Goal: Find specific page/section: Find specific page/section

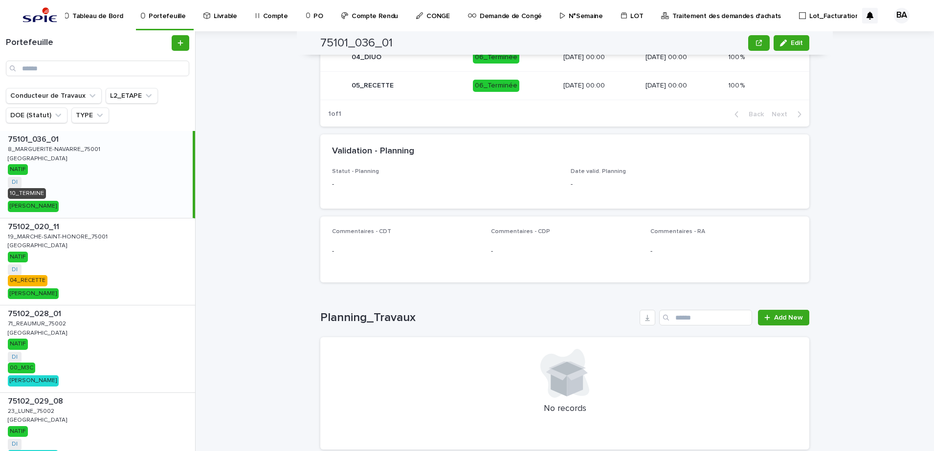
scroll to position [830, 0]
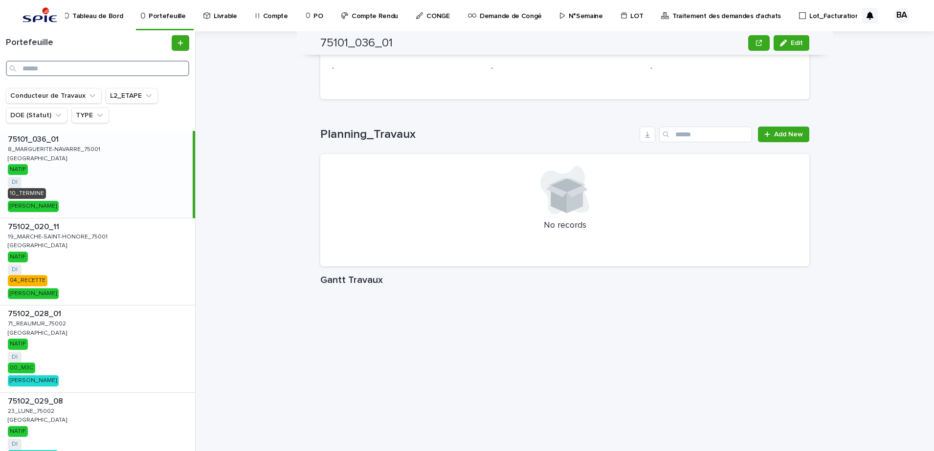
click at [85, 65] on input "Search" at bounding box center [97, 69] width 183 height 16
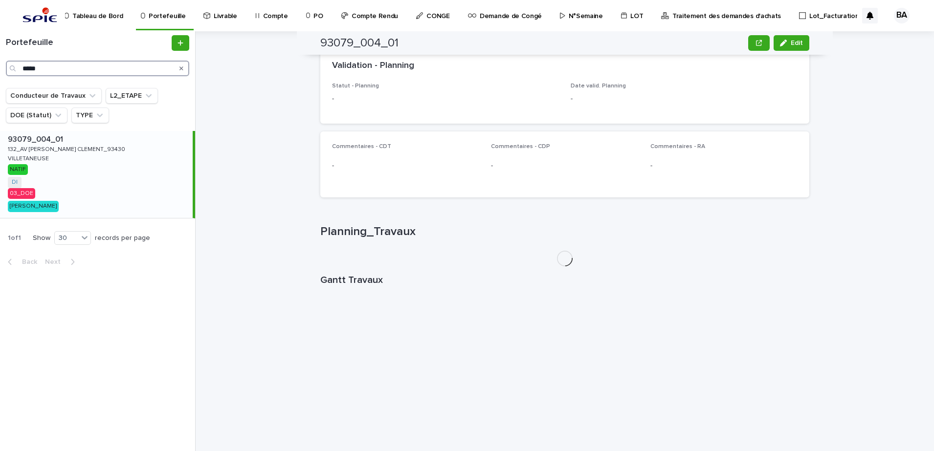
scroll to position [514, 0]
drag, startPoint x: 51, startPoint y: 65, endPoint x: 18, endPoint y: 66, distance: 33.3
click at [18, 66] on div "*****" at bounding box center [97, 69] width 183 height 16
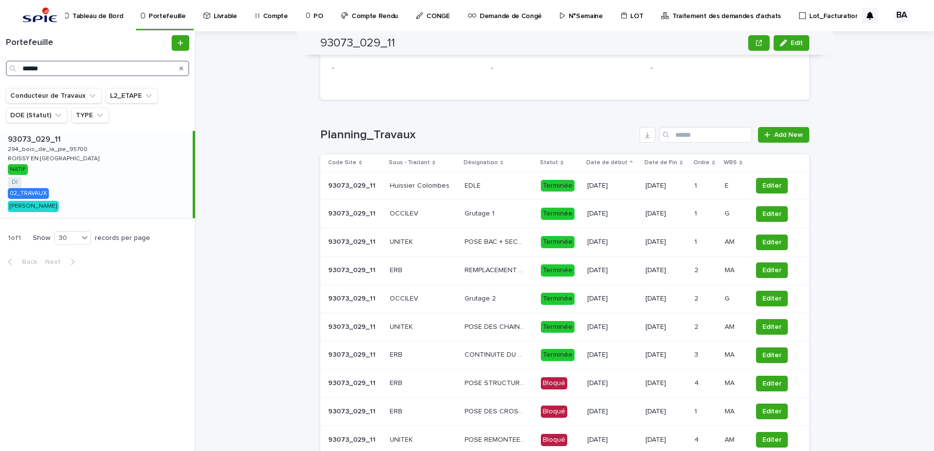
scroll to position [830, 0]
drag, startPoint x: 62, startPoint y: 69, endPoint x: 0, endPoint y: 67, distance: 61.6
click at [0, 69] on html "Tableau de Bord Portefeuille Livrable Compte PO Compte Rendu CONGE Demande de C…" at bounding box center [467, 225] width 934 height 451
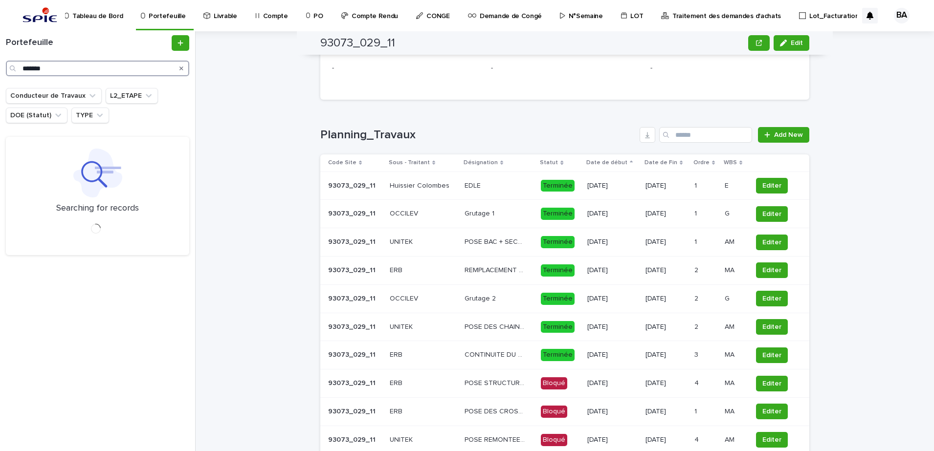
type input "*******"
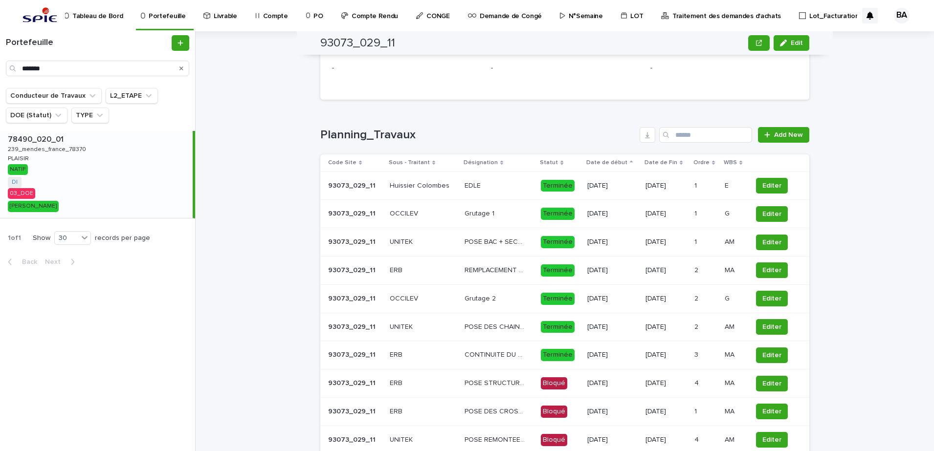
click at [48, 176] on div "78490_020_01 78490_020_01 239_mendes_france_78370 239_mendes_france_78370 PLAIS…" at bounding box center [96, 174] width 193 height 87
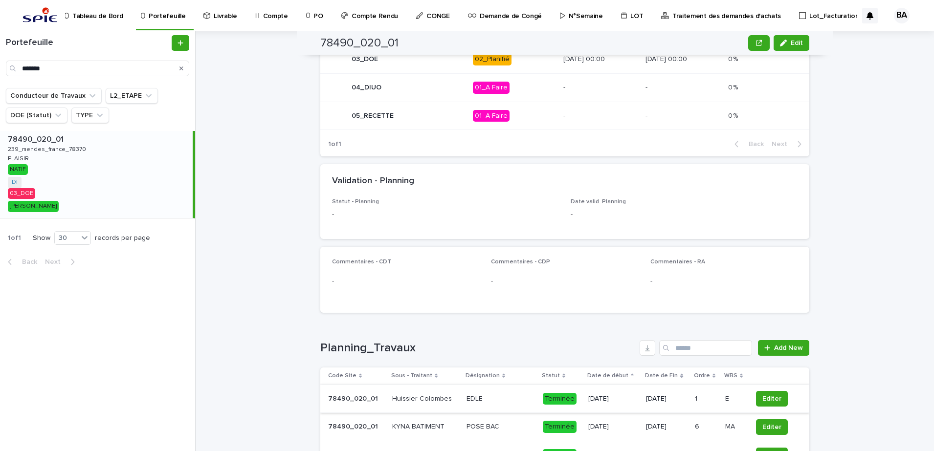
scroll to position [861, 0]
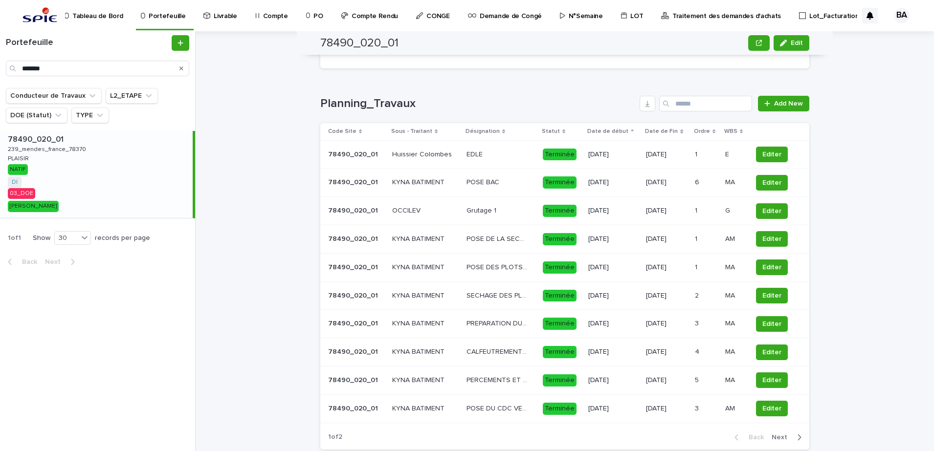
click at [782, 440] on span "Next" at bounding box center [783, 437] width 22 height 7
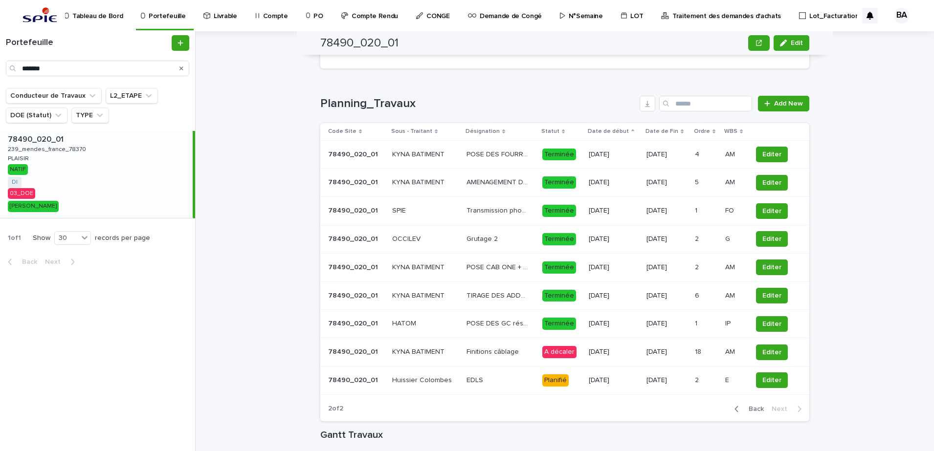
click at [499, 335] on td "POSE DES GC résine POSE DES GC résine" at bounding box center [501, 324] width 76 height 28
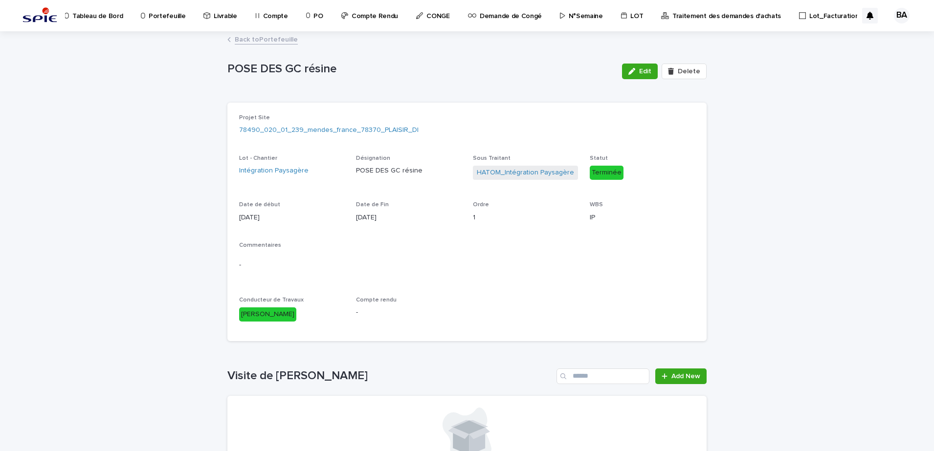
click at [235, 38] on link "Back to Portefeuille" at bounding box center [266, 38] width 63 height 11
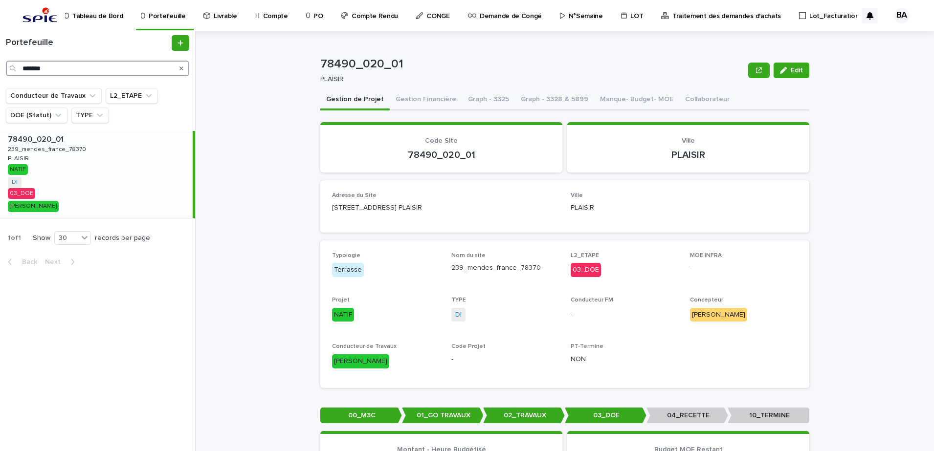
drag, startPoint x: 46, startPoint y: 68, endPoint x: -2, endPoint y: 67, distance: 48.4
click at [0, 67] on html "Tableau de Bord Portefeuille Livrable Compte PO Compte Rendu CONGE Demande de C…" at bounding box center [467, 225] width 934 height 451
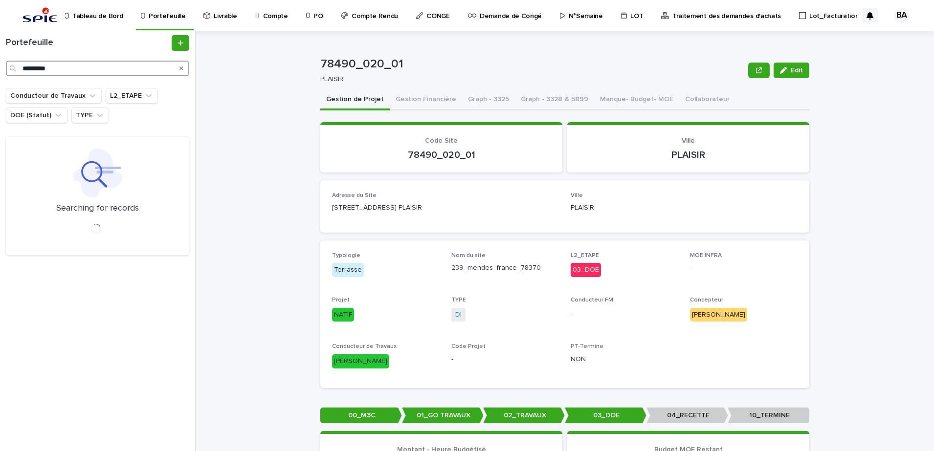
type input "*********"
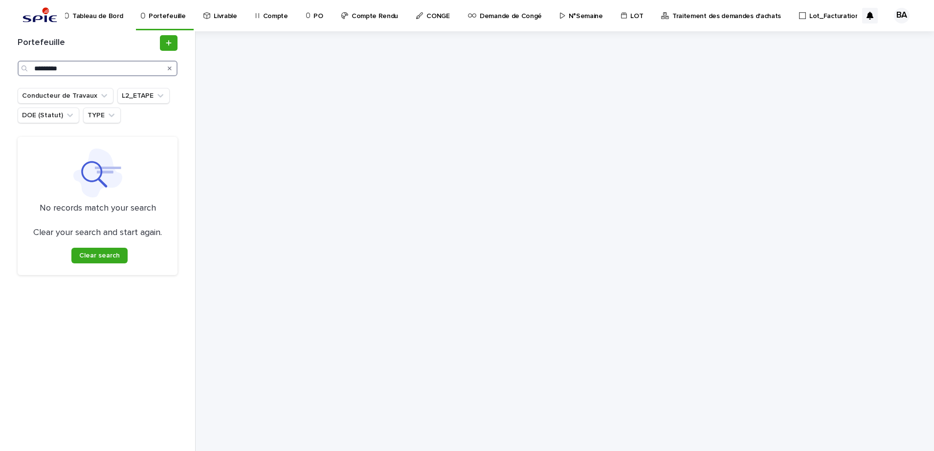
drag, startPoint x: 42, startPoint y: 64, endPoint x: 7, endPoint y: 59, distance: 35.6
click at [7, 59] on div "Portefeuille ********* Conducteur de Travaux L2_ETAPE DOE (Statut) TYPE No reco…" at bounding box center [98, 241] width 196 height 420
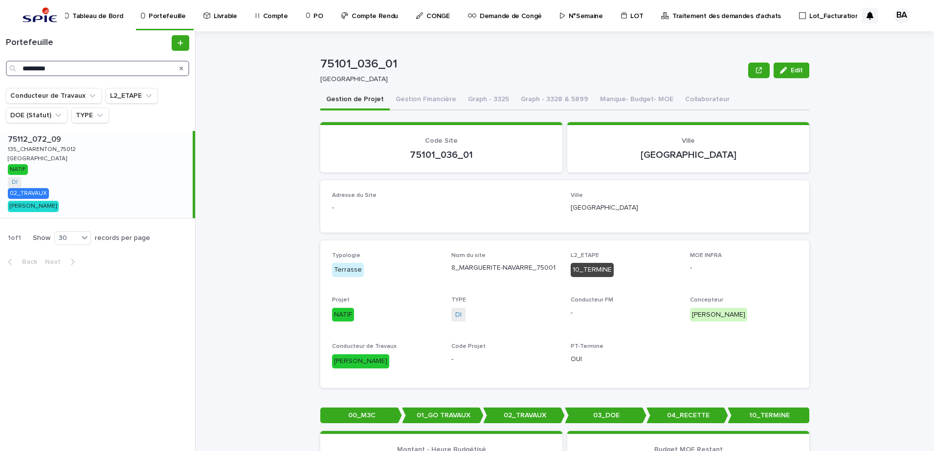
type input "*********"
click at [58, 173] on div "75112_072_09 75112_072_09 135_CHARENTON_75012 135_CHARENTON_75012 [GEOGRAPHIC_D…" at bounding box center [96, 174] width 193 height 87
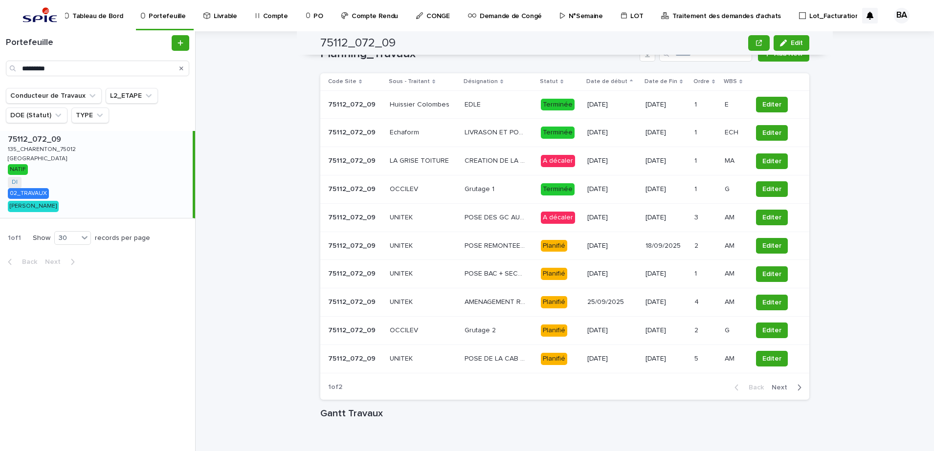
scroll to position [917, 0]
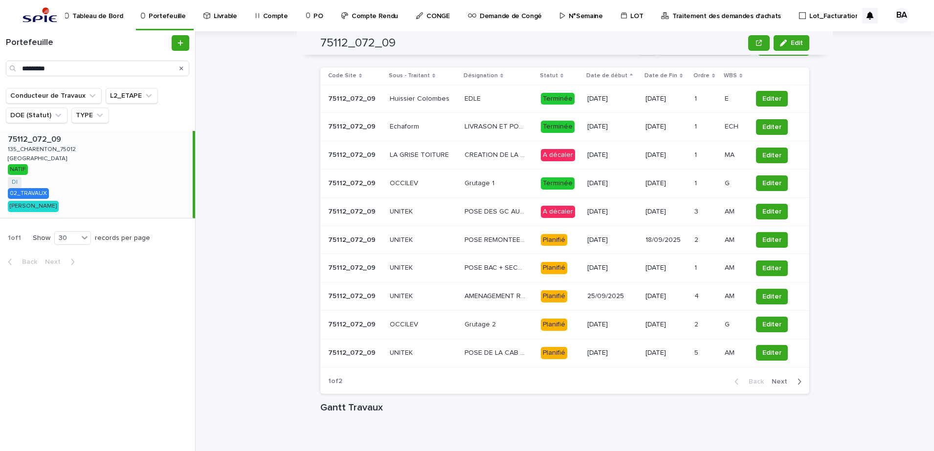
click at [508, 220] on td "POSE DES GC AUTOUR DE L'EDICULE + STRUCTURES D'ACCUEIL EQUIPEMENTS POSE DES GC …" at bounding box center [499, 212] width 76 height 28
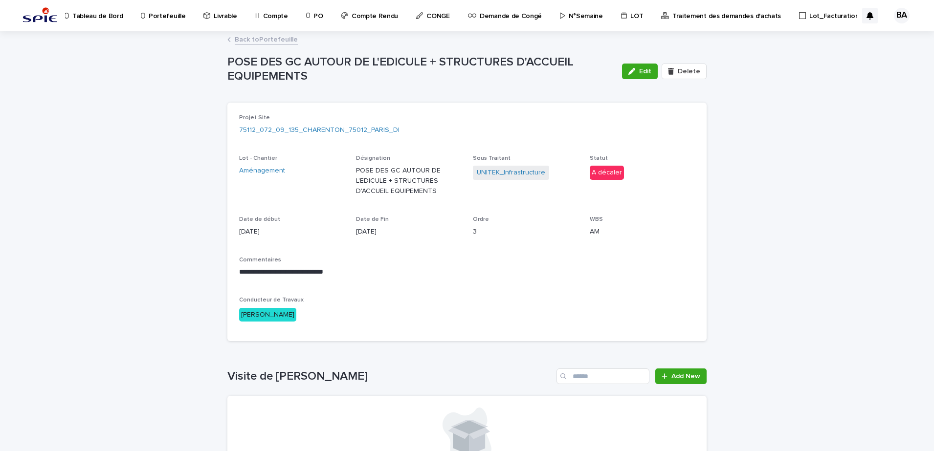
click at [247, 41] on link "Back to Portefeuille" at bounding box center [266, 38] width 63 height 11
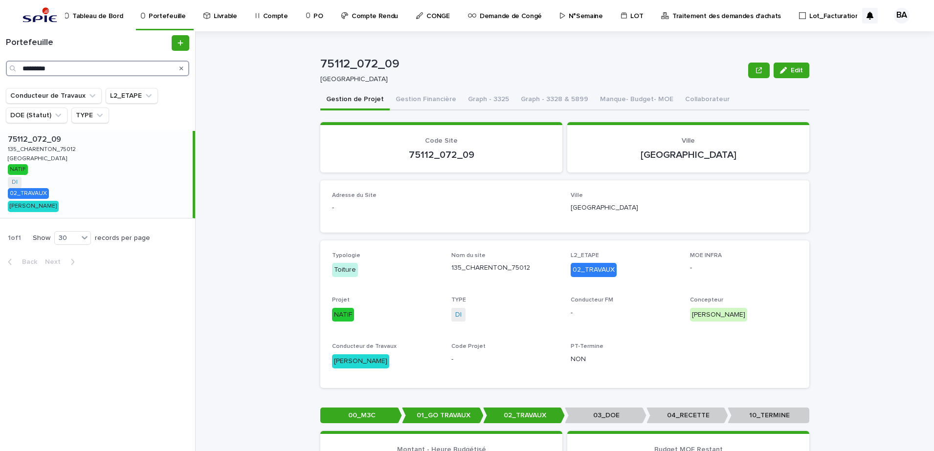
drag, startPoint x: 67, startPoint y: 69, endPoint x: 0, endPoint y: 64, distance: 67.2
click at [0, 64] on div "Portefeuille *********" at bounding box center [97, 55] width 195 height 41
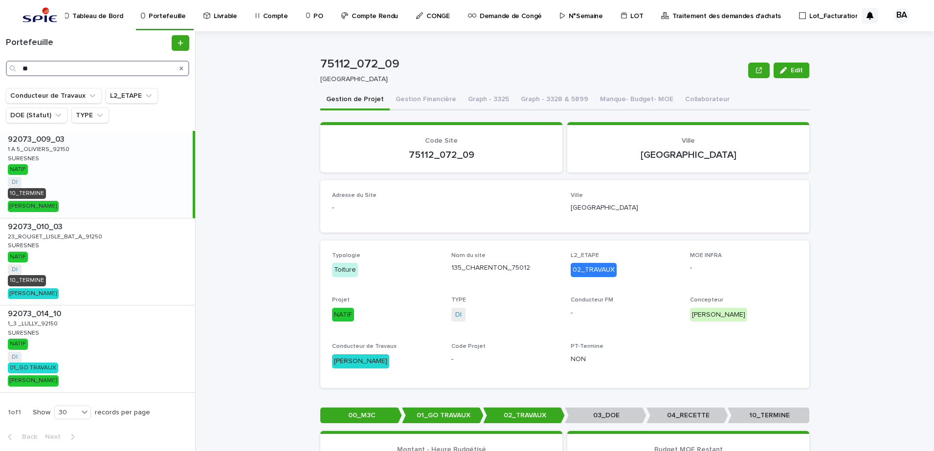
type input "*"
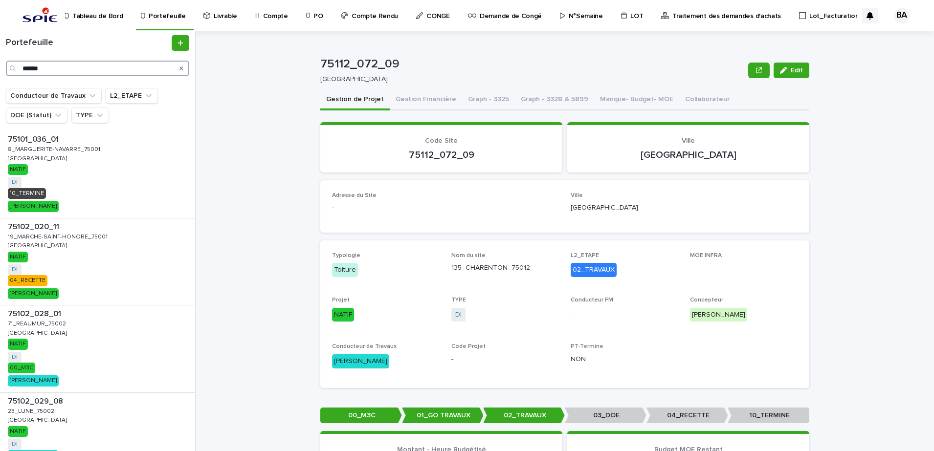
type input "******"
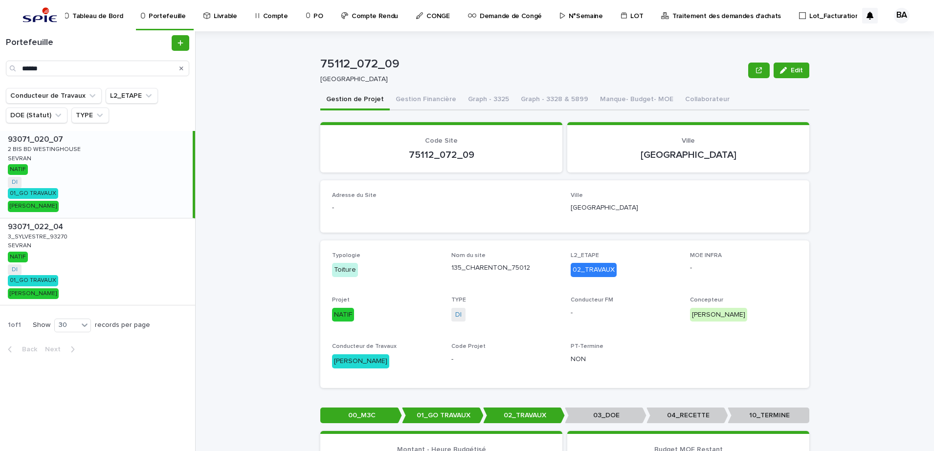
click at [68, 187] on div "93071_020_07 93071_020_07 2 BIS [GEOGRAPHIC_DATA] 2 BIS BD WESTINGHOUSE SEVRAN …" at bounding box center [96, 174] width 193 height 87
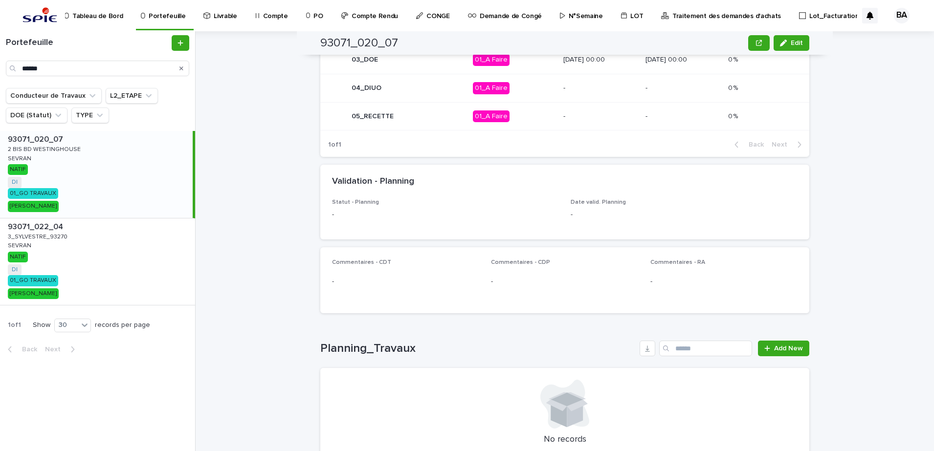
scroll to position [708, 0]
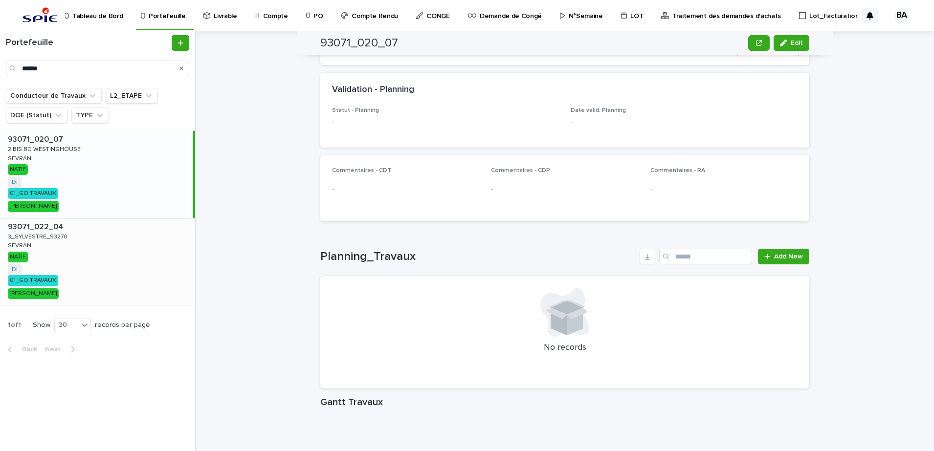
click at [84, 269] on div "93071_022_04 93071_022_04 3_SYLVESTRE_93270 3_SYLVESTRE_93270 SEVRAN SEVRAN NAT…" at bounding box center [97, 262] width 195 height 87
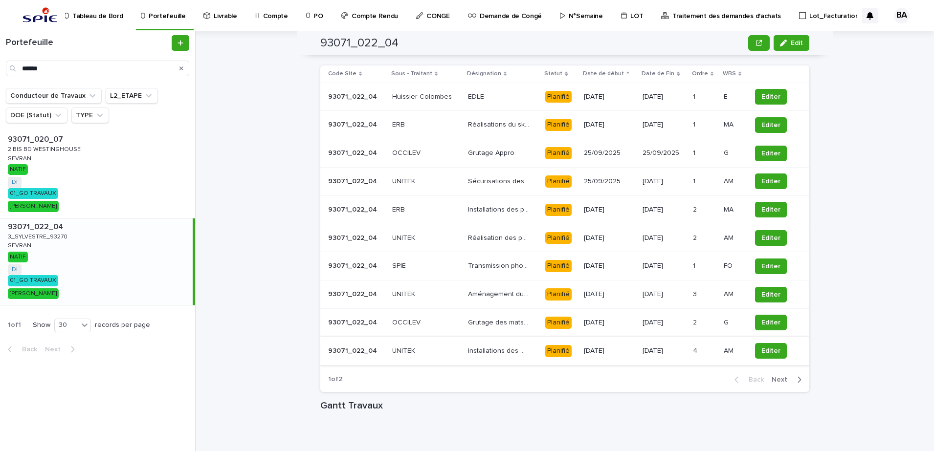
scroll to position [939, 0]
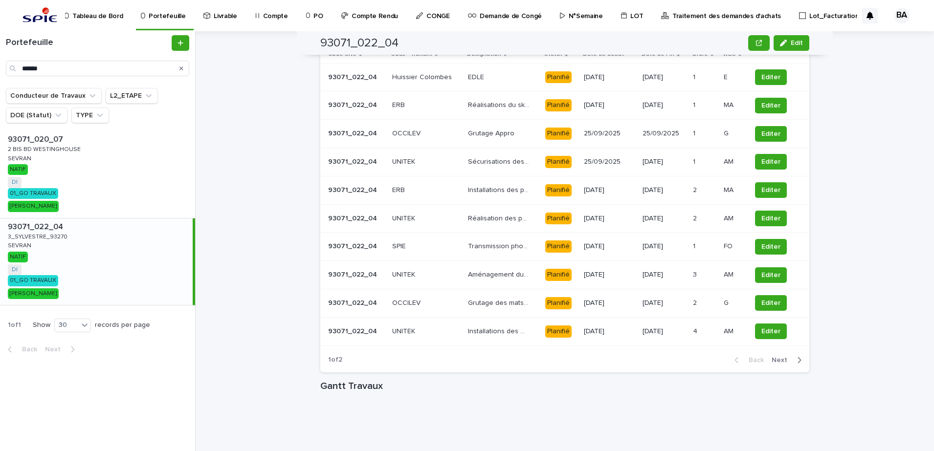
click at [775, 362] on span "Next" at bounding box center [783, 360] width 22 height 7
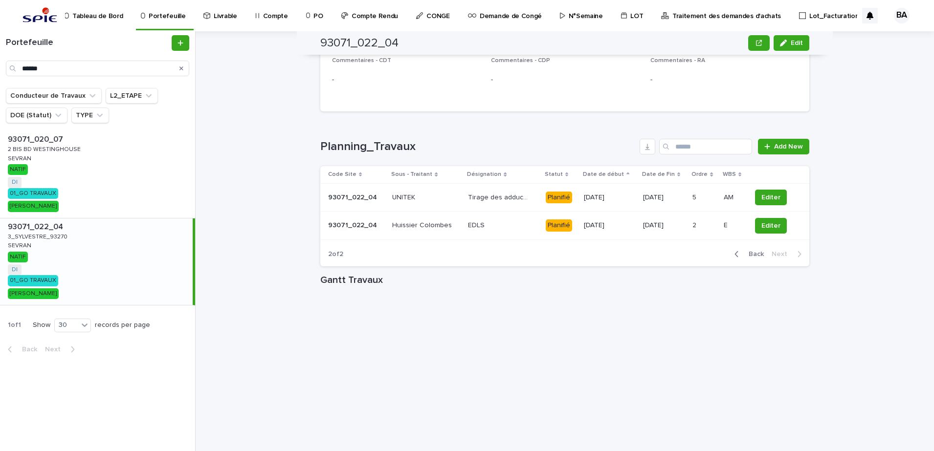
scroll to position [818, 0]
click at [756, 257] on span "Back" at bounding box center [753, 254] width 21 height 7
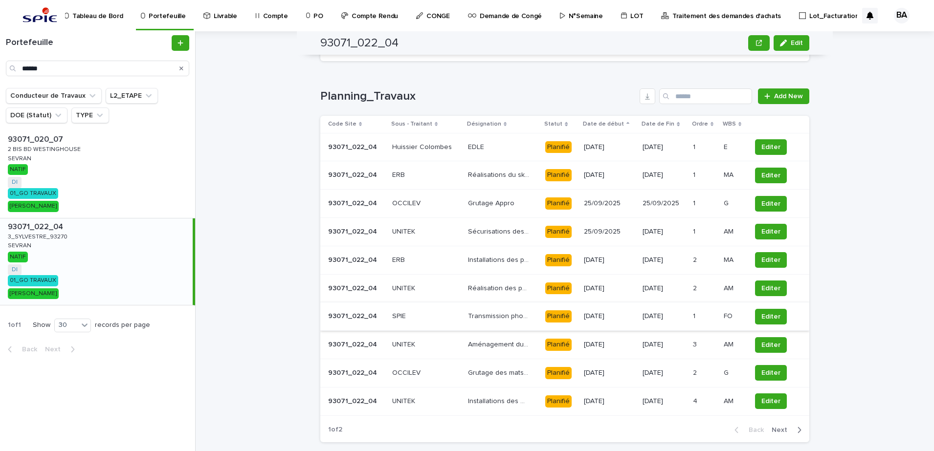
scroll to position [940, 0]
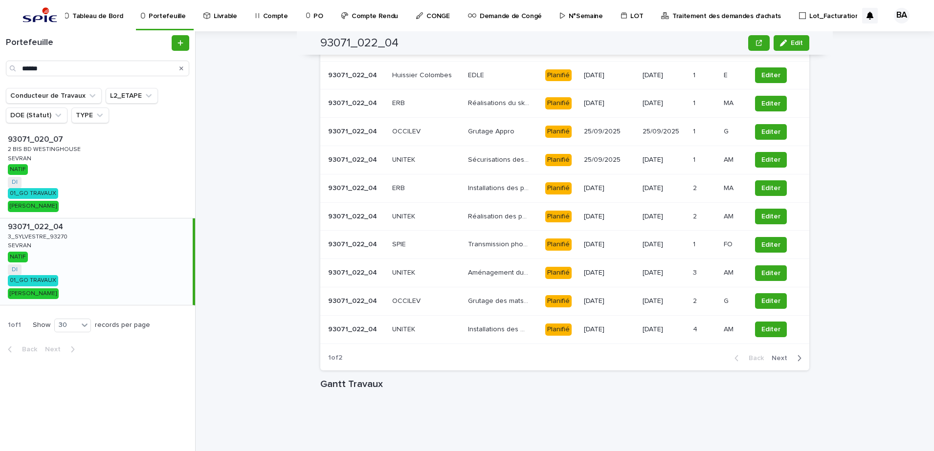
click at [504, 175] on td "Installations des plot + revêtement antidérapant + création des crosse Installa…" at bounding box center [502, 188] width 77 height 28
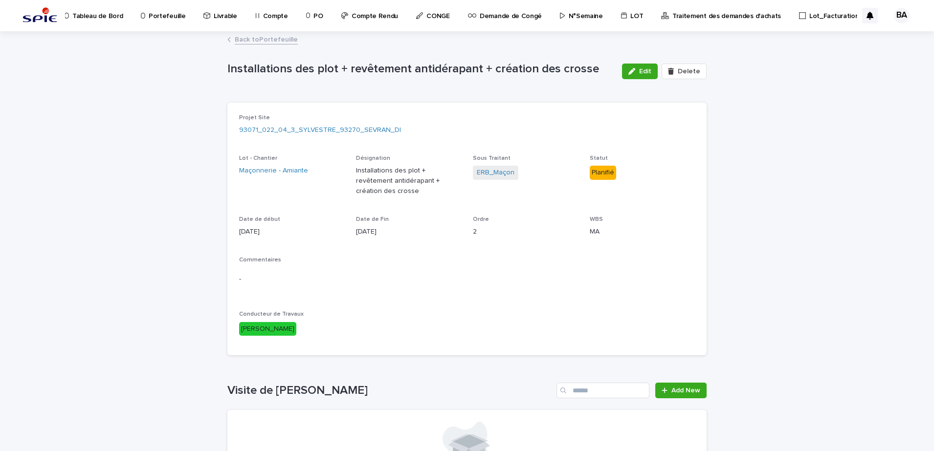
click at [239, 40] on link "Back to Portefeuille" at bounding box center [266, 38] width 63 height 11
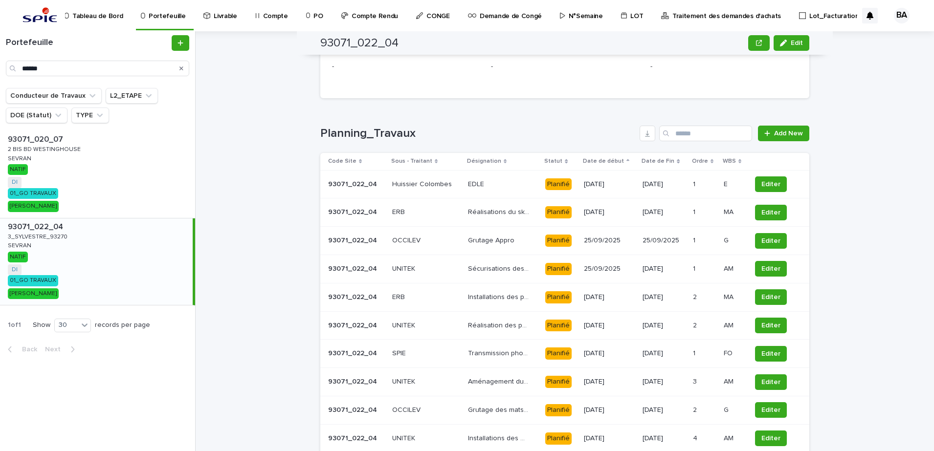
scroll to position [856, 0]
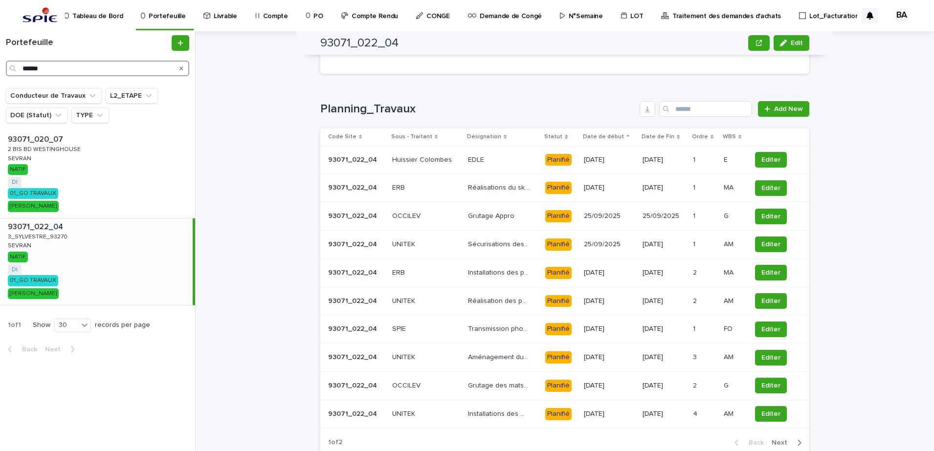
drag, startPoint x: 53, startPoint y: 68, endPoint x: 0, endPoint y: 70, distance: 53.3
click at [0, 70] on html "Tableau de Bord Portefeuille Livrable Compte PO Compte Rendu CONGE Demande de C…" at bounding box center [467, 225] width 934 height 451
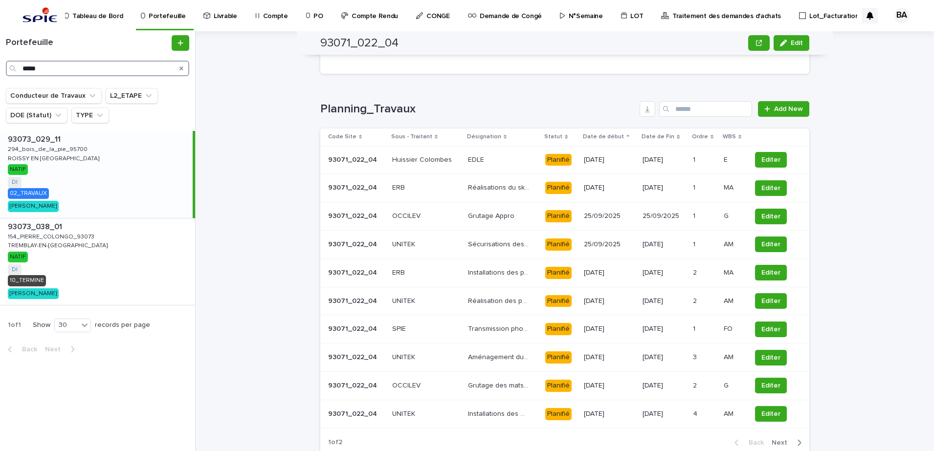
type input "*****"
click at [61, 181] on div "93073_029_11 93073_029_11 294_bois_de_la_pie_95700 294_bois_de_la_pie_95700 ROI…" at bounding box center [96, 174] width 193 height 87
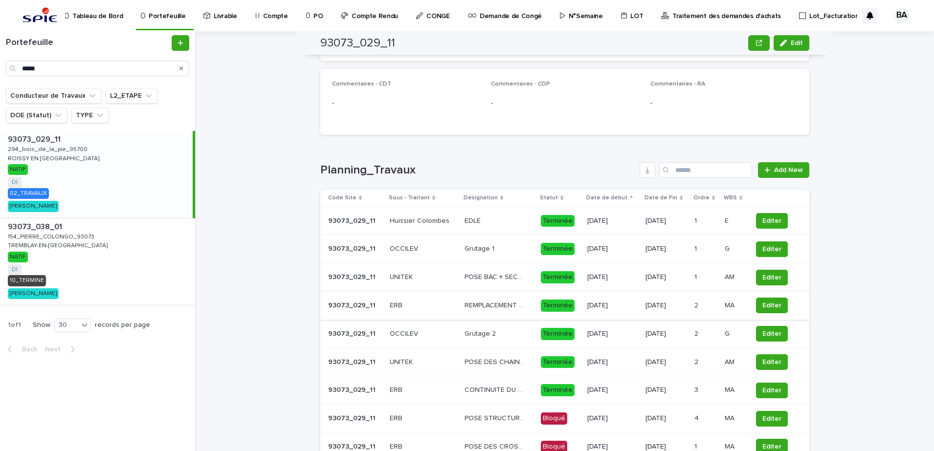
scroll to position [856, 0]
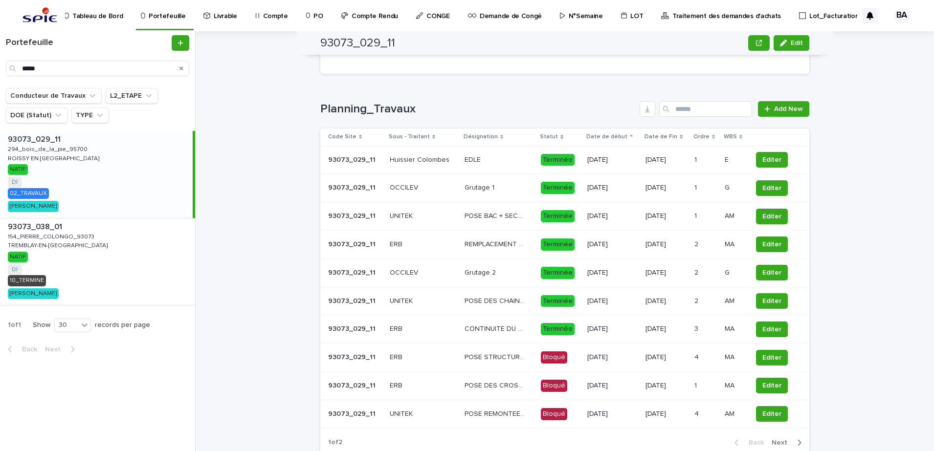
click at [511, 310] on td "POSE DES CHAINETTES AUTOUR DES SKYDOMES POSE DES CHAINETTES AUTOUR DES SKYDOMES" at bounding box center [499, 301] width 76 height 28
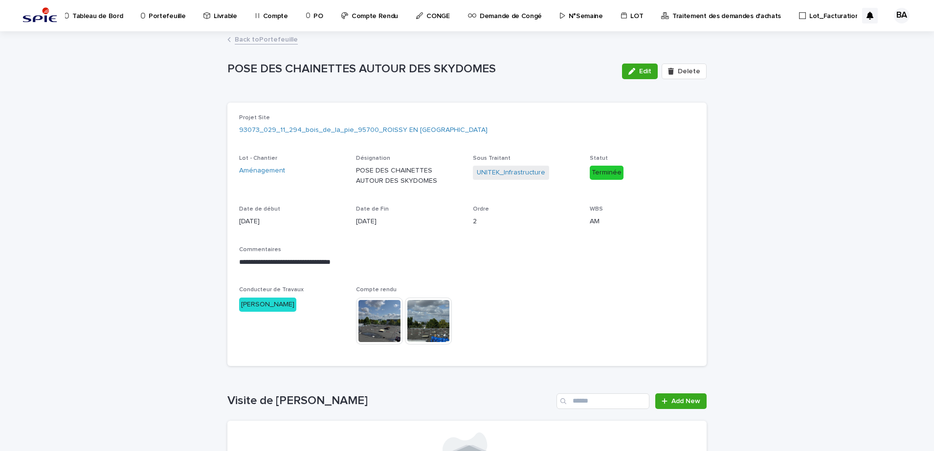
click at [377, 319] on img at bounding box center [379, 321] width 47 height 47
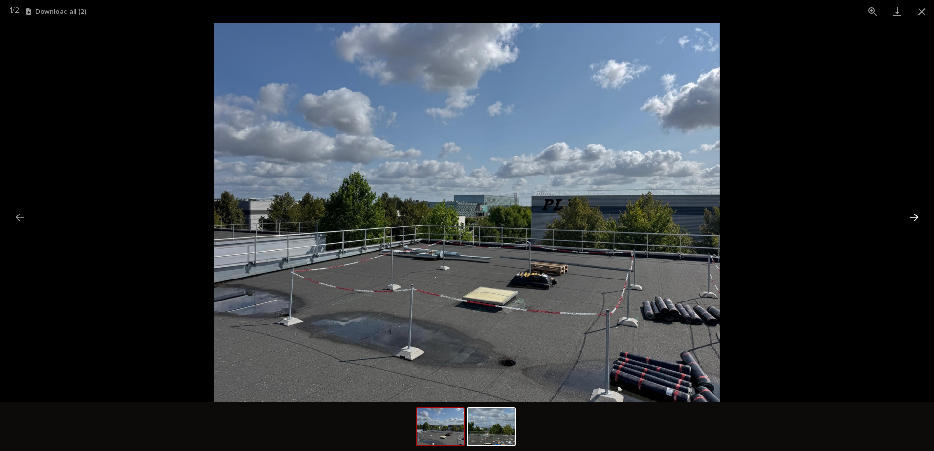
click at [914, 219] on button "Next slide" at bounding box center [914, 217] width 21 height 19
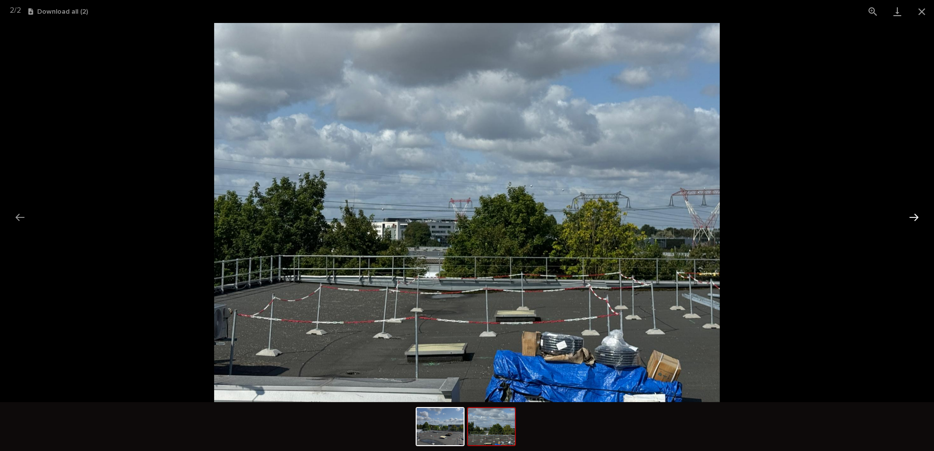
click at [914, 219] on button "Next slide" at bounding box center [914, 217] width 21 height 19
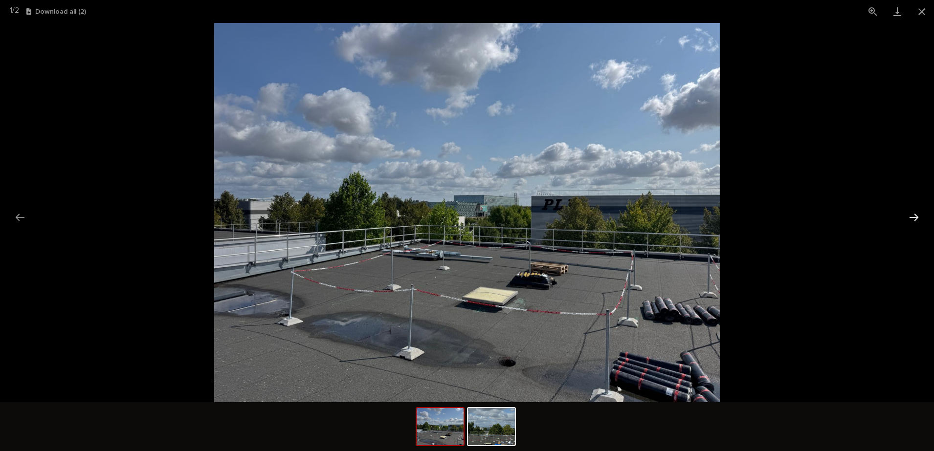
click at [914, 219] on button "Next slide" at bounding box center [914, 217] width 21 height 19
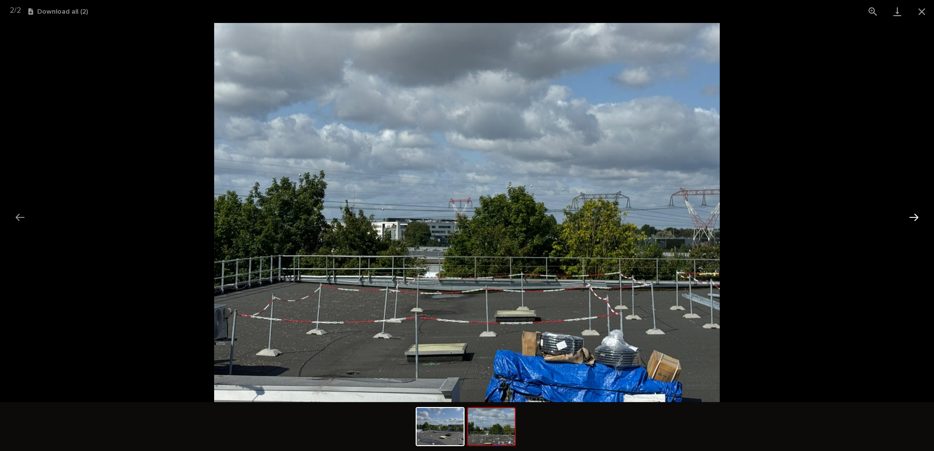
click at [914, 219] on button "Next slide" at bounding box center [914, 217] width 21 height 19
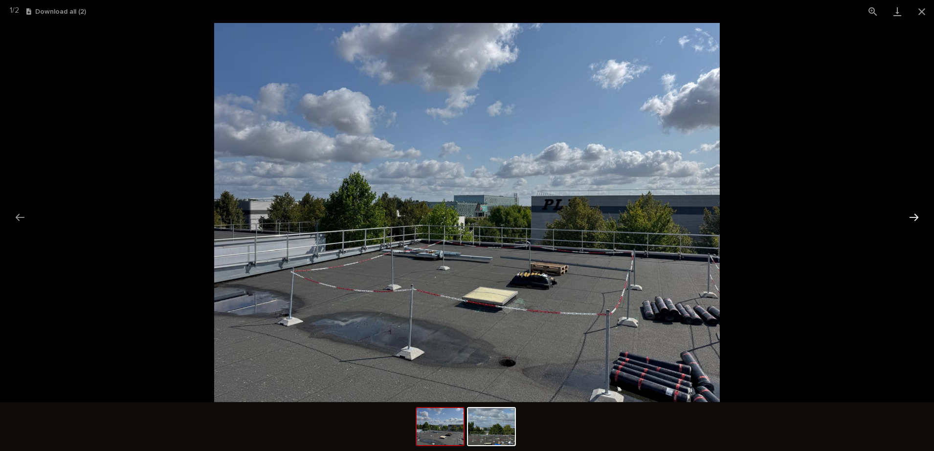
click at [914, 219] on button "Next slide" at bounding box center [914, 217] width 21 height 19
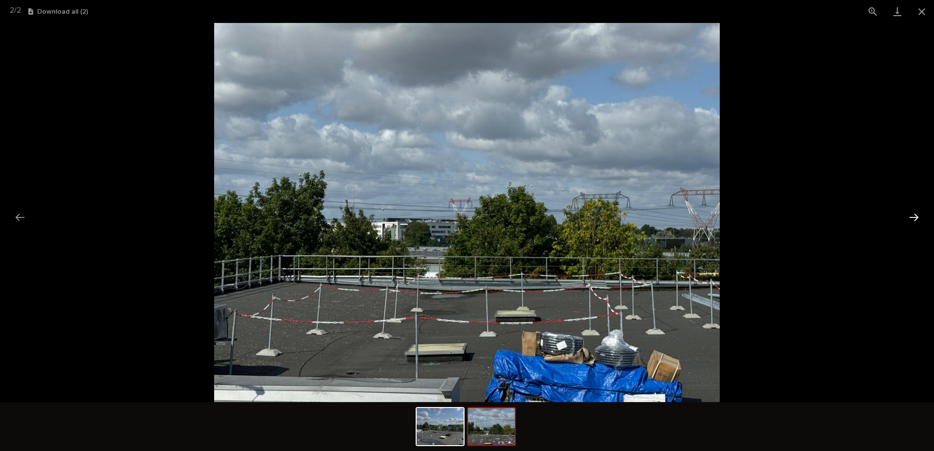
click at [914, 219] on button "Next slide" at bounding box center [914, 217] width 21 height 19
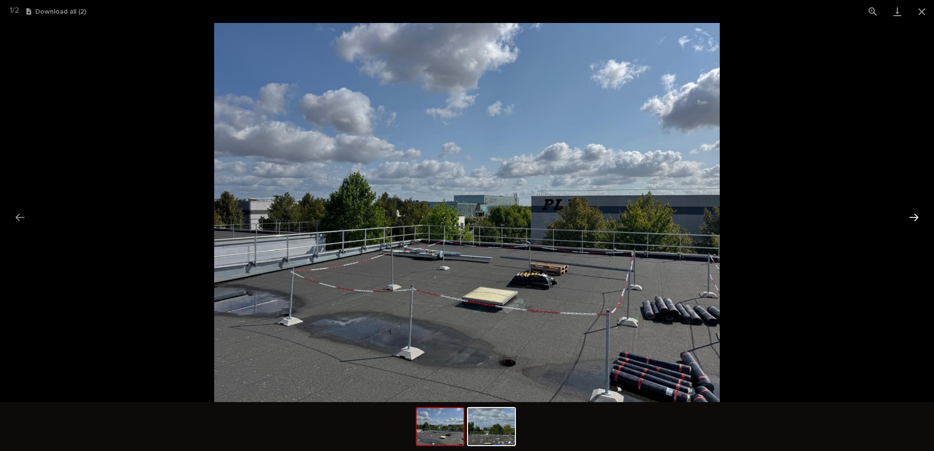
click at [914, 219] on button "Next slide" at bounding box center [914, 217] width 21 height 19
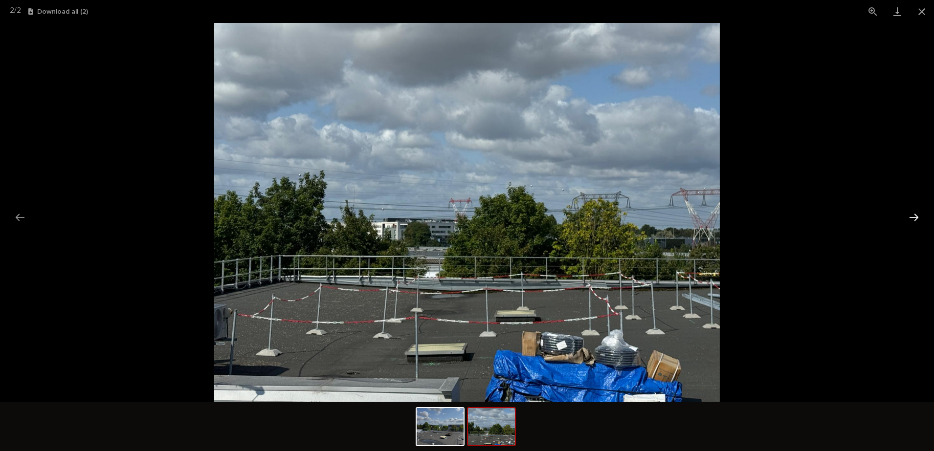
click at [914, 219] on button "Next slide" at bounding box center [914, 217] width 21 height 19
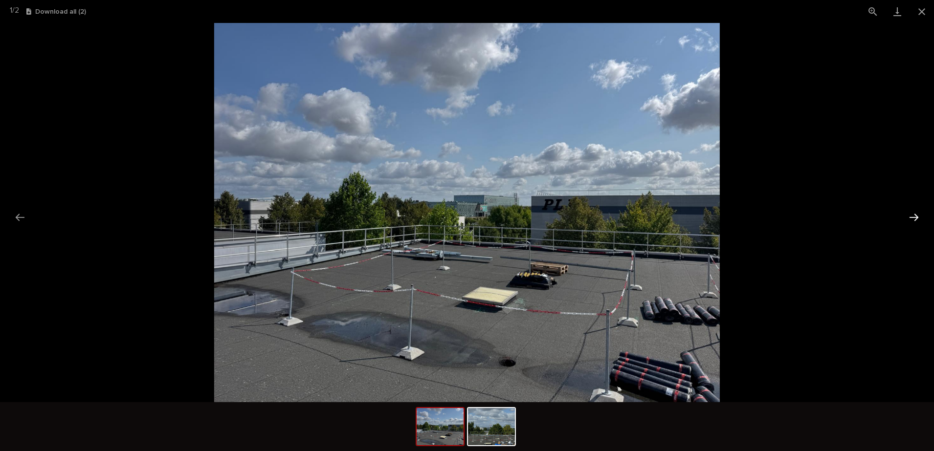
click at [914, 219] on button "Next slide" at bounding box center [914, 217] width 21 height 19
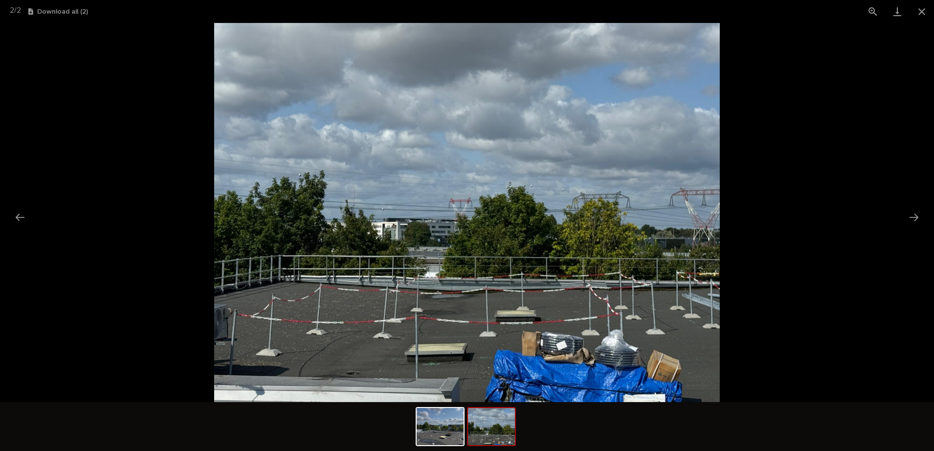
drag, startPoint x: 919, startPoint y: 14, endPoint x: 919, endPoint y: 26, distance: 11.7
click at [919, 14] on button "Close gallery" at bounding box center [922, 11] width 24 height 23
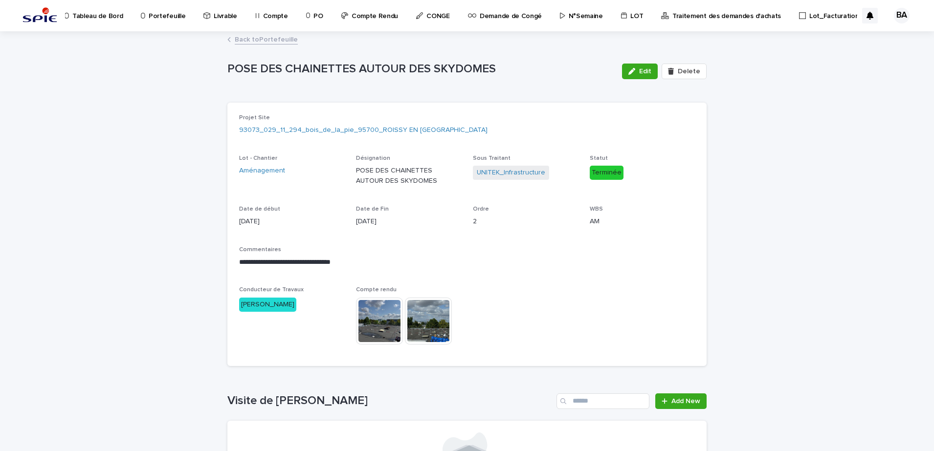
click at [258, 40] on link "Back to Portefeuille" at bounding box center [266, 38] width 63 height 11
